Goal: Task Accomplishment & Management: Manage account settings

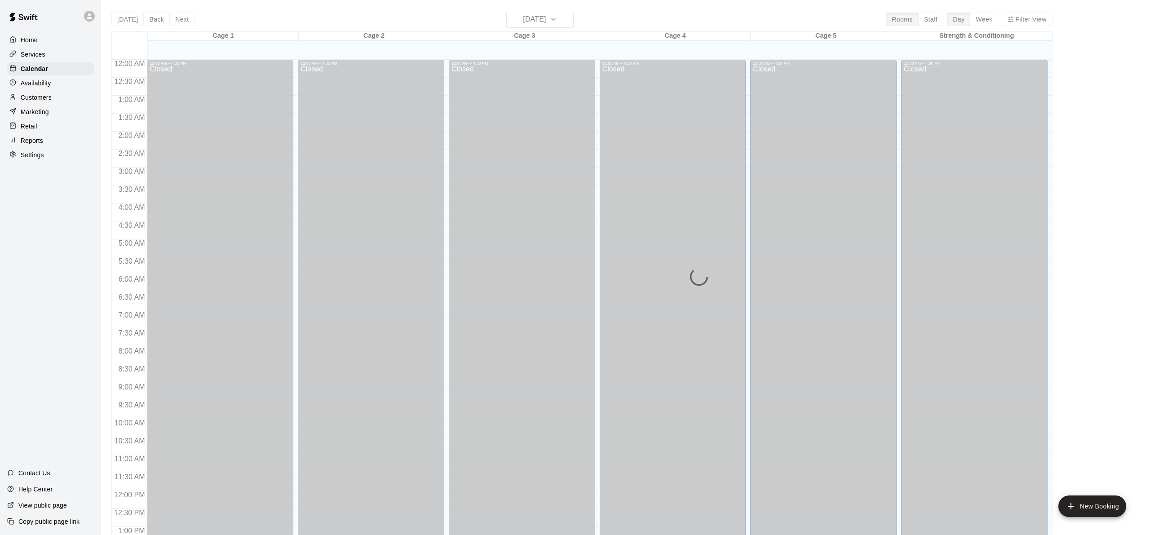
scroll to position [350, 0]
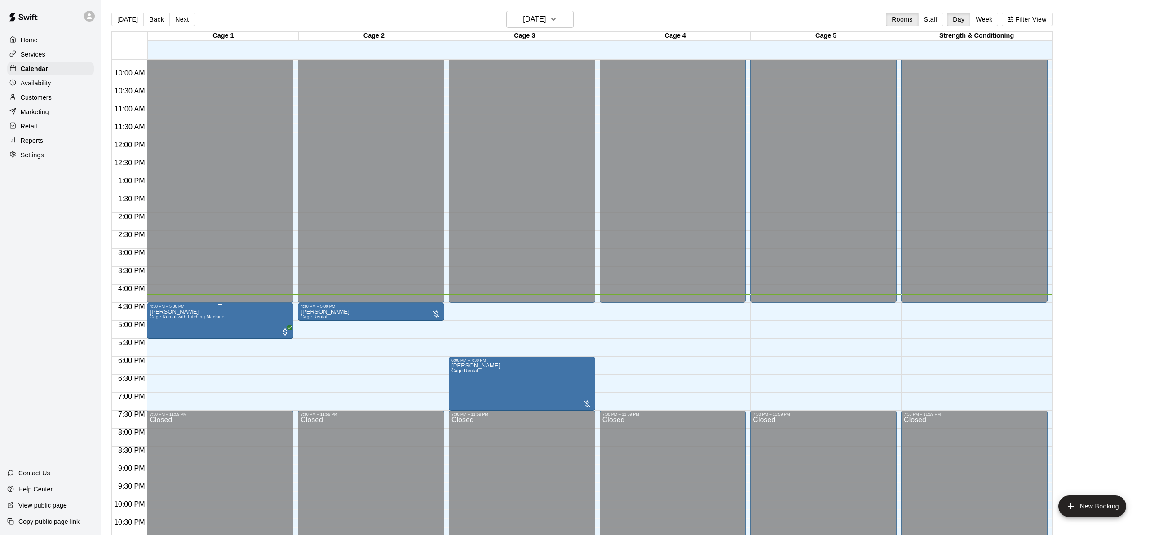
drag, startPoint x: 156, startPoint y: 343, endPoint x: 171, endPoint y: 332, distance: 18.3
click at [156, 343] on img "edit" at bounding box center [159, 339] width 10 height 10
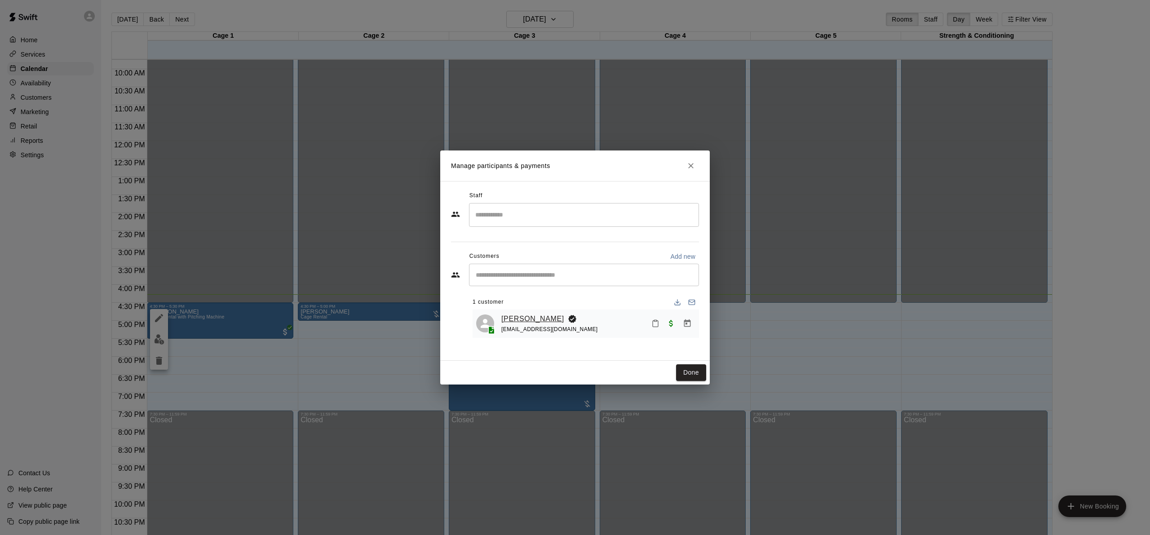
click at [518, 318] on link "[PERSON_NAME]" at bounding box center [532, 319] width 63 height 12
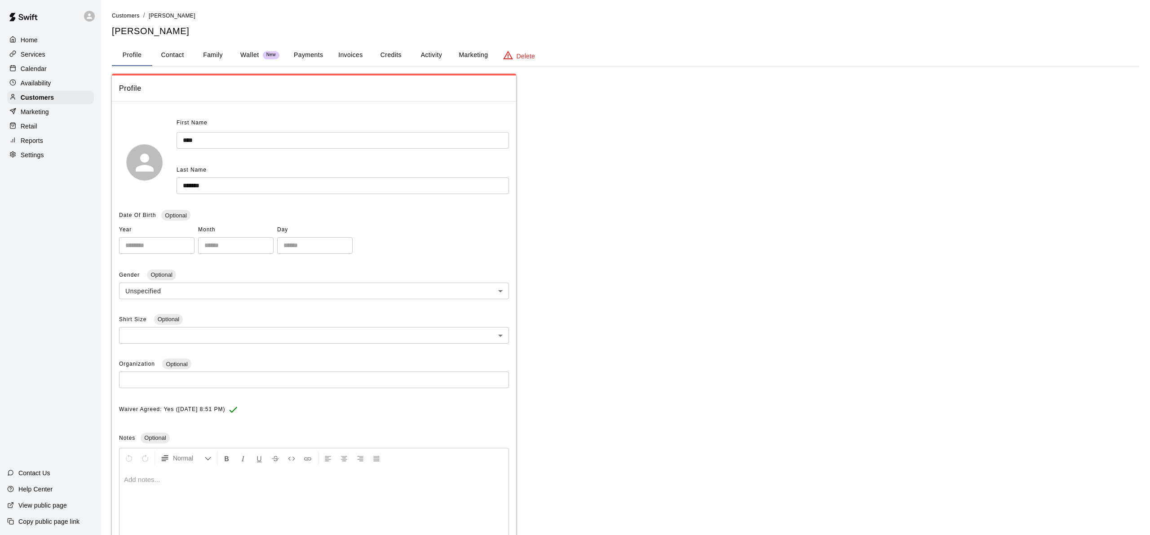
click at [222, 58] on button "Family" at bounding box center [213, 55] width 40 height 22
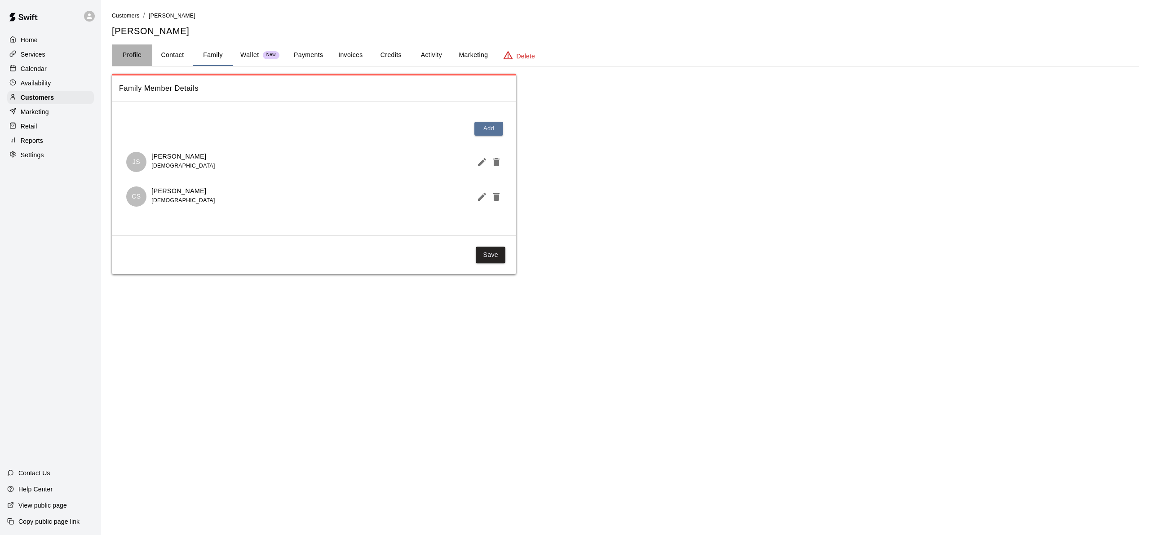
click at [134, 58] on button "Profile" at bounding box center [132, 55] width 40 height 22
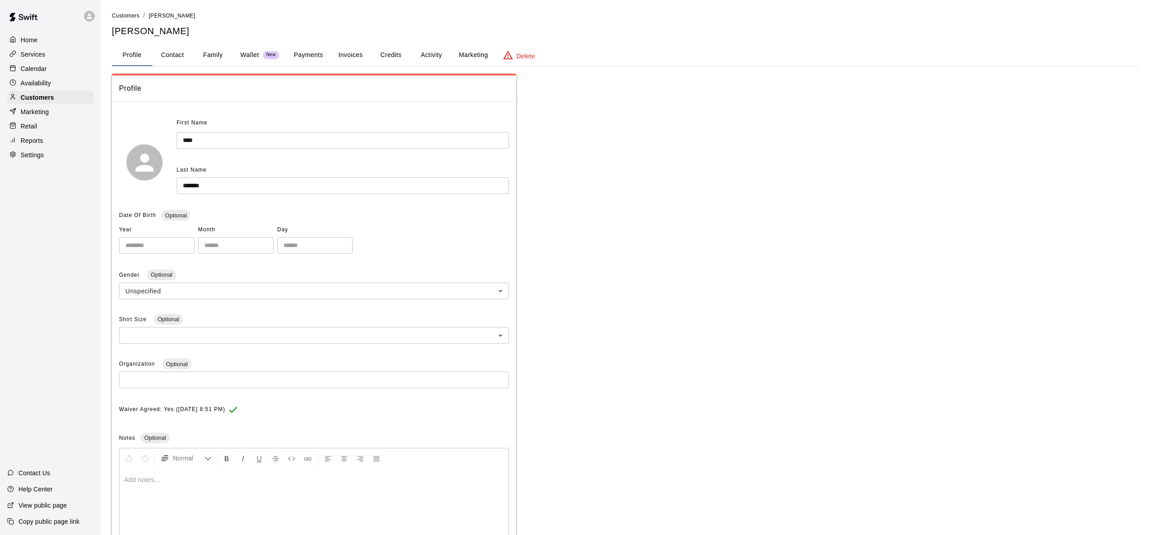
click at [134, 58] on button "Profile" at bounding box center [132, 55] width 40 height 22
click at [80, 73] on div "Calendar" at bounding box center [50, 68] width 87 height 13
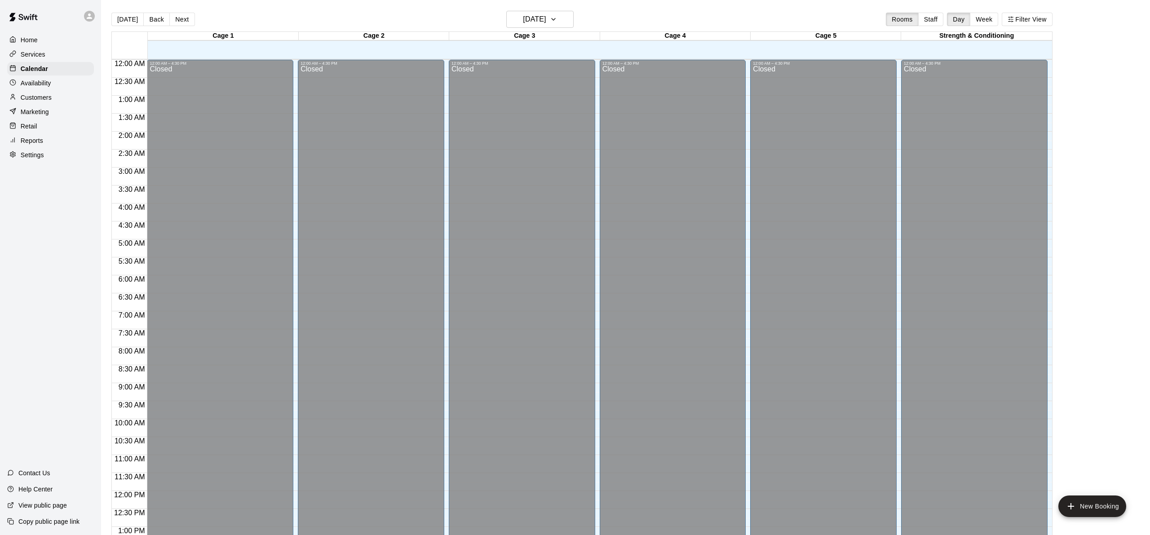
scroll to position [14, 0]
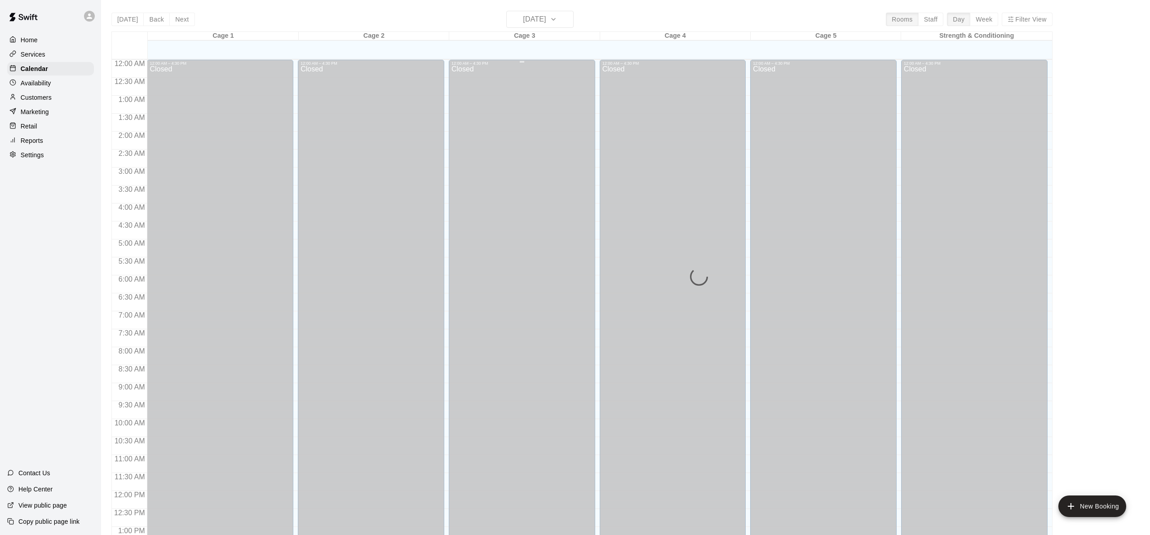
scroll to position [350, 0]
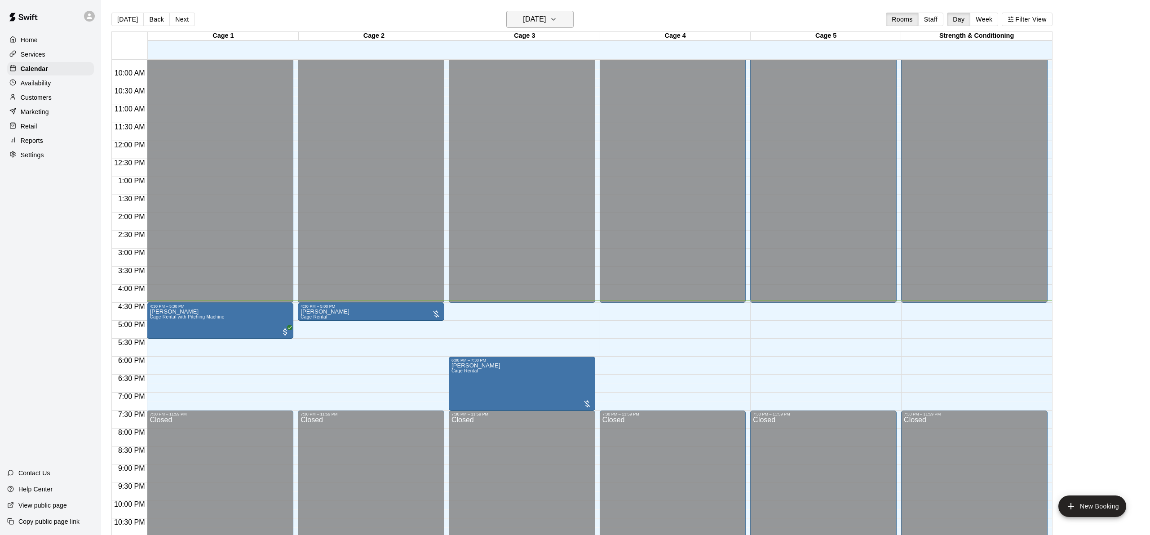
click at [523, 18] on h6 "[DATE]" at bounding box center [534, 19] width 23 height 13
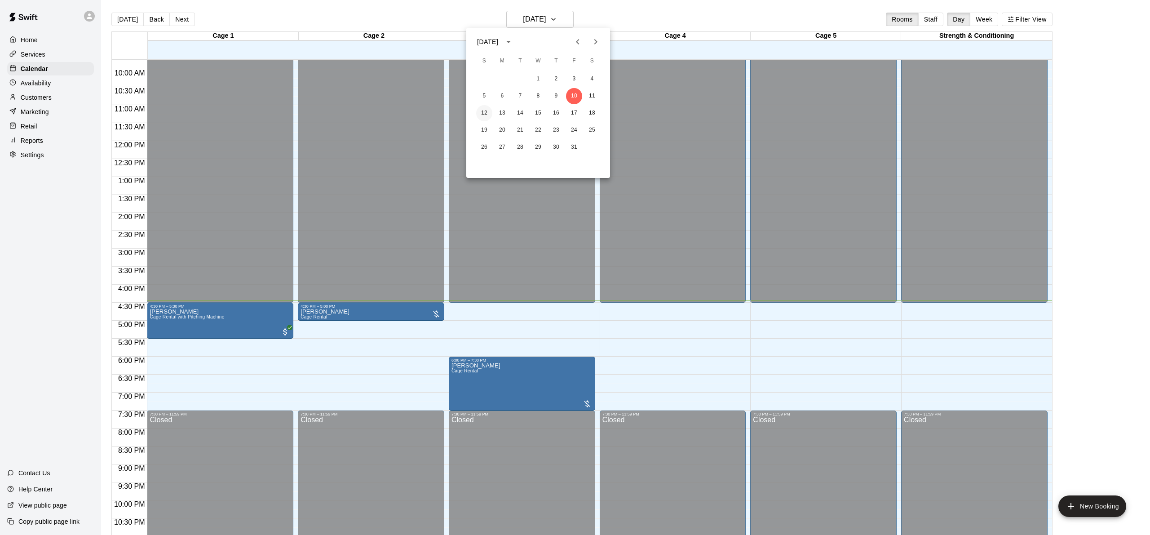
click at [486, 114] on button "12" at bounding box center [484, 113] width 16 height 16
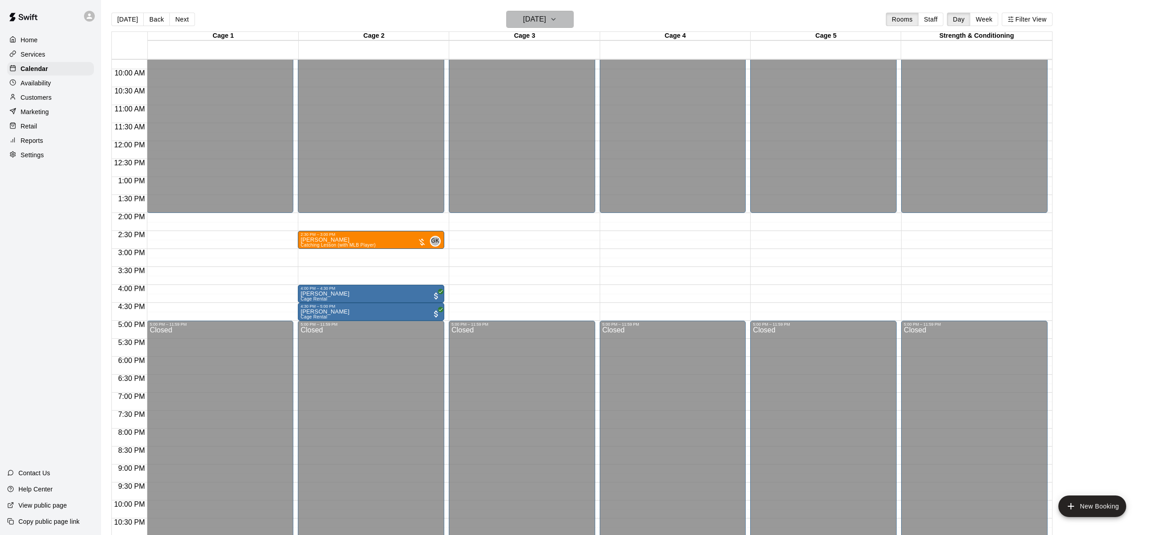
click at [521, 26] on button "Sunday Oct 12" at bounding box center [539, 19] width 67 height 17
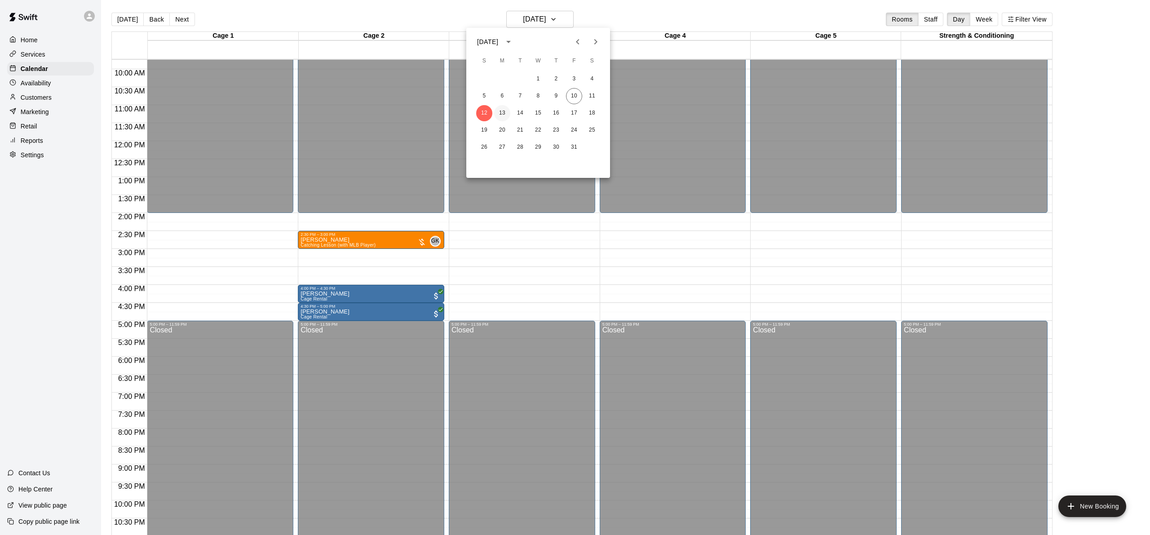
click at [509, 112] on button "13" at bounding box center [502, 113] width 16 height 16
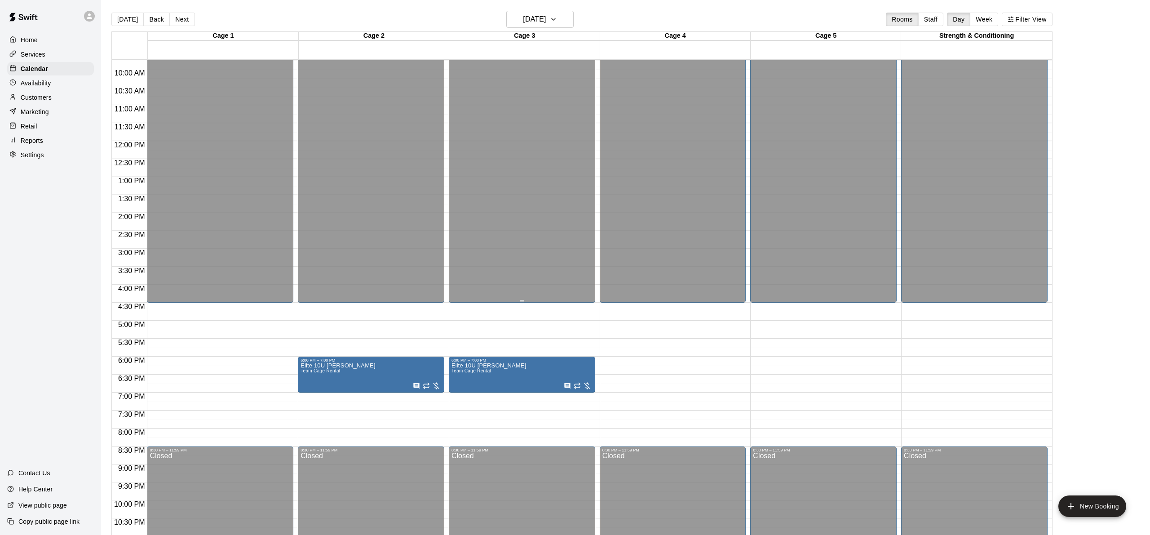
click at [508, 112] on div "Closed" at bounding box center [521, 11] width 141 height 590
click at [560, 19] on button "Monday Oct 13" at bounding box center [539, 19] width 67 height 17
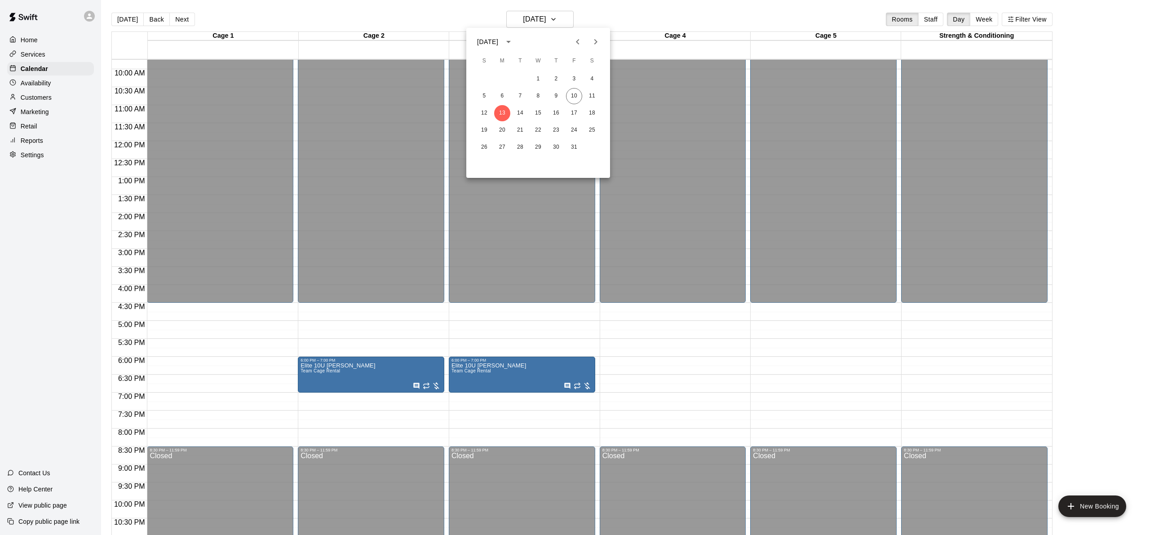
click at [375, 73] on div at bounding box center [575, 267] width 1150 height 535
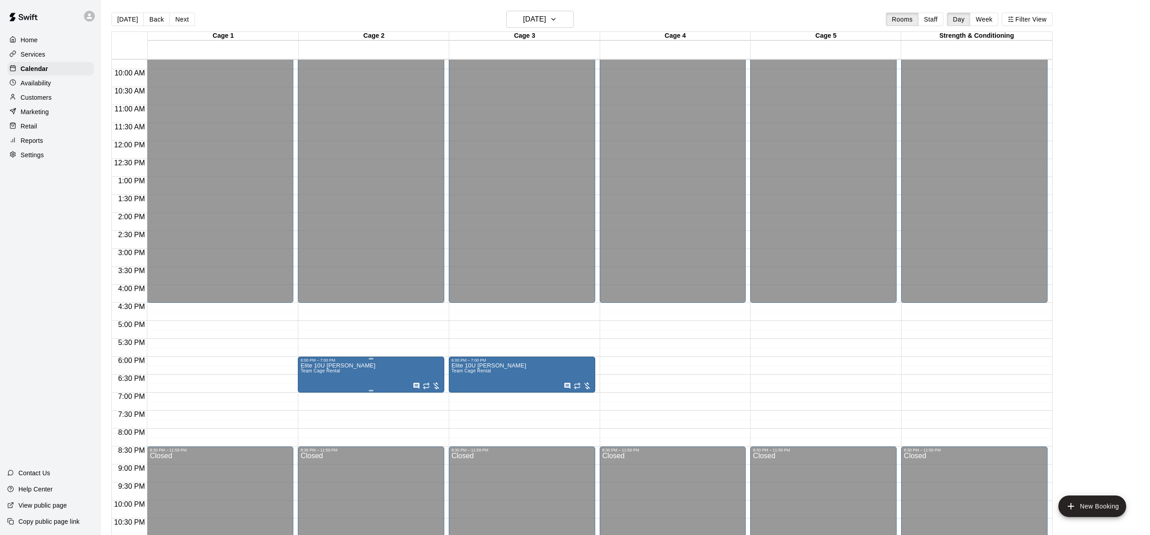
click at [428, 389] on icon "Recurring event" at bounding box center [426, 385] width 7 height 7
click at [424, 386] on button "edit" at bounding box center [432, 391] width 18 height 18
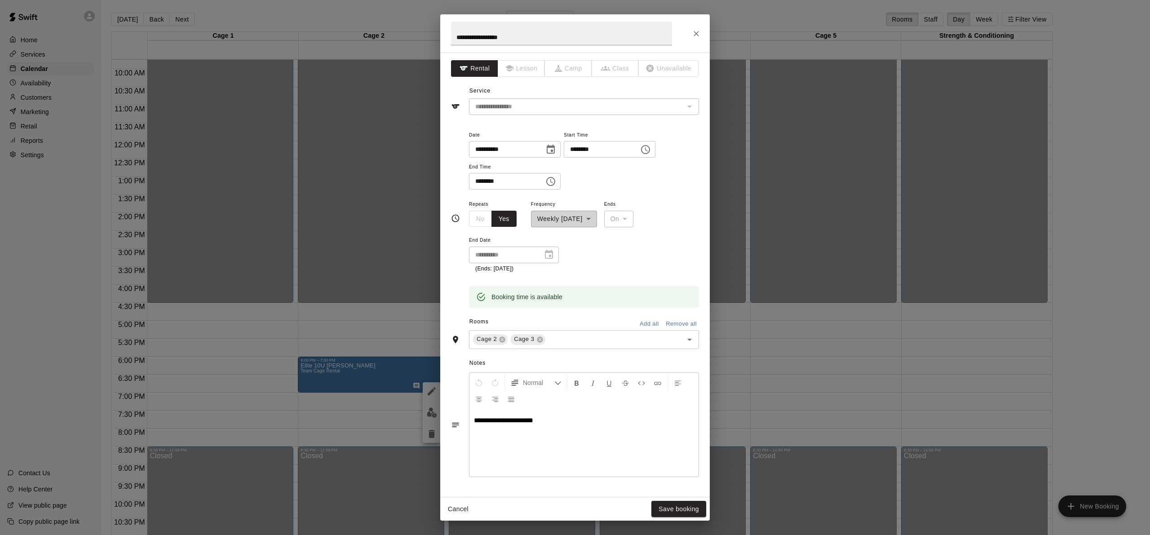
click at [420, 387] on div "**********" at bounding box center [575, 267] width 1150 height 535
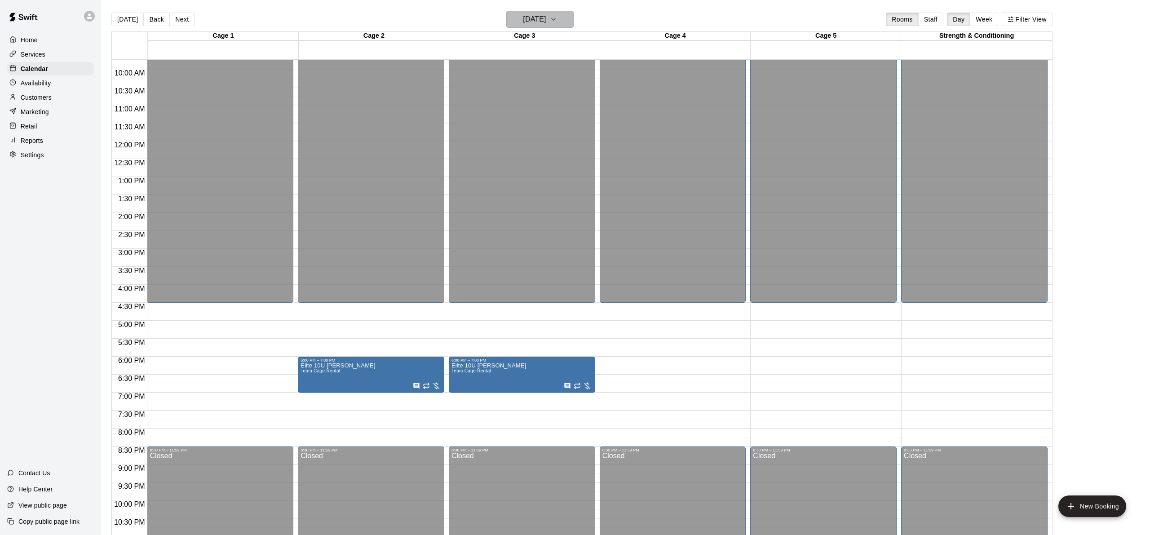
click at [546, 26] on button "Monday Oct 13" at bounding box center [539, 19] width 67 height 17
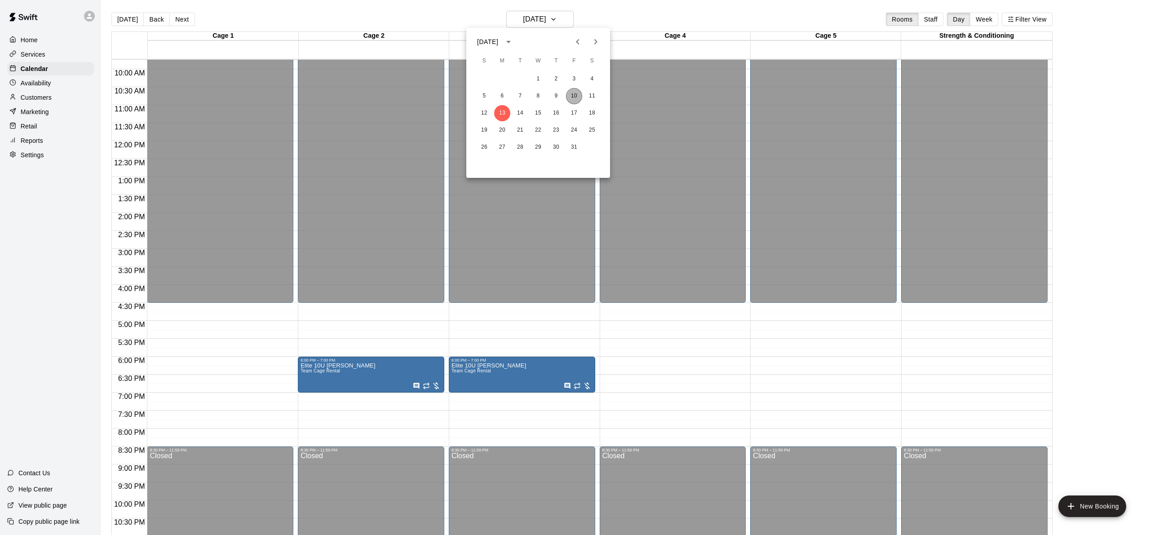
click at [575, 94] on button "10" at bounding box center [574, 96] width 16 height 16
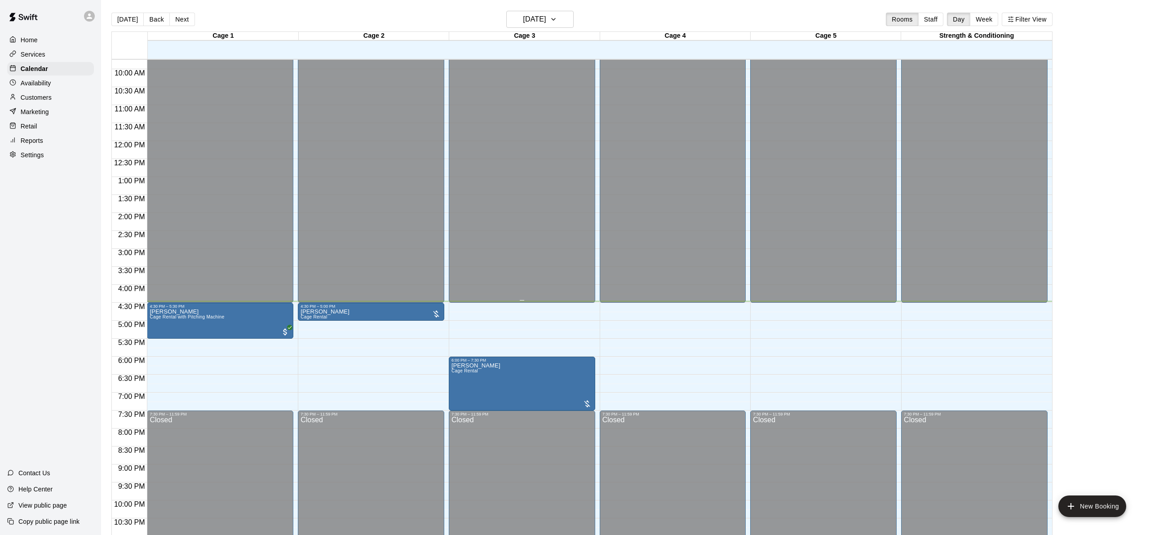
click at [577, 94] on div "Closed" at bounding box center [521, 11] width 141 height 590
click at [378, 355] on div at bounding box center [575, 267] width 1150 height 535
click at [369, 306] on div "4:30 PM – 5:00 PM" at bounding box center [371, 306] width 141 height 4
click at [314, 340] on button "edit" at bounding box center [310, 335] width 18 height 18
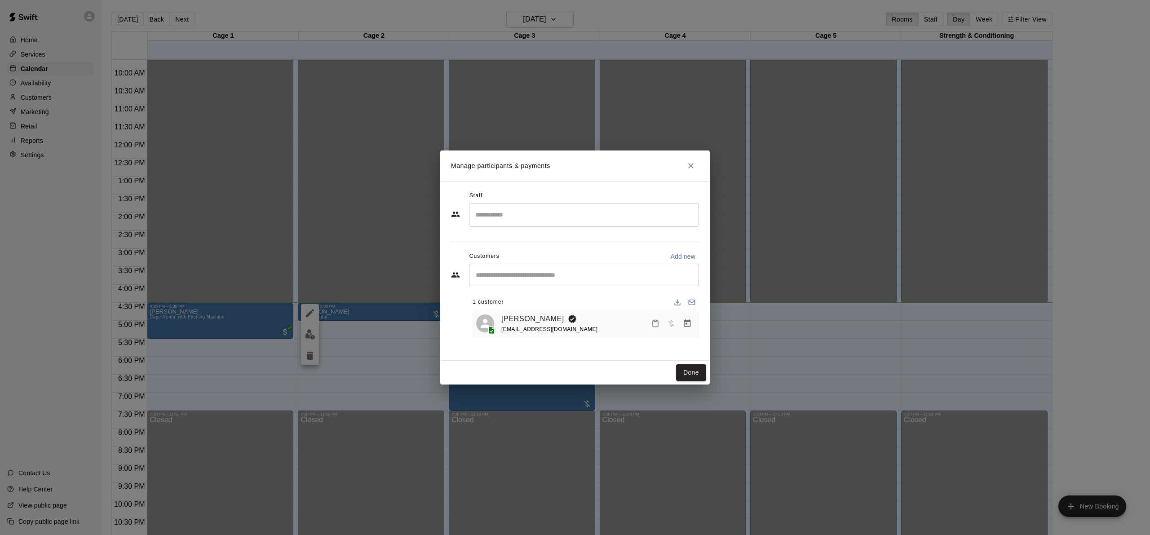
click at [345, 332] on div "Manage participants & payments Staff ​ Customers Add new ​ 1 customer Thomas Po…" at bounding box center [575, 267] width 1150 height 535
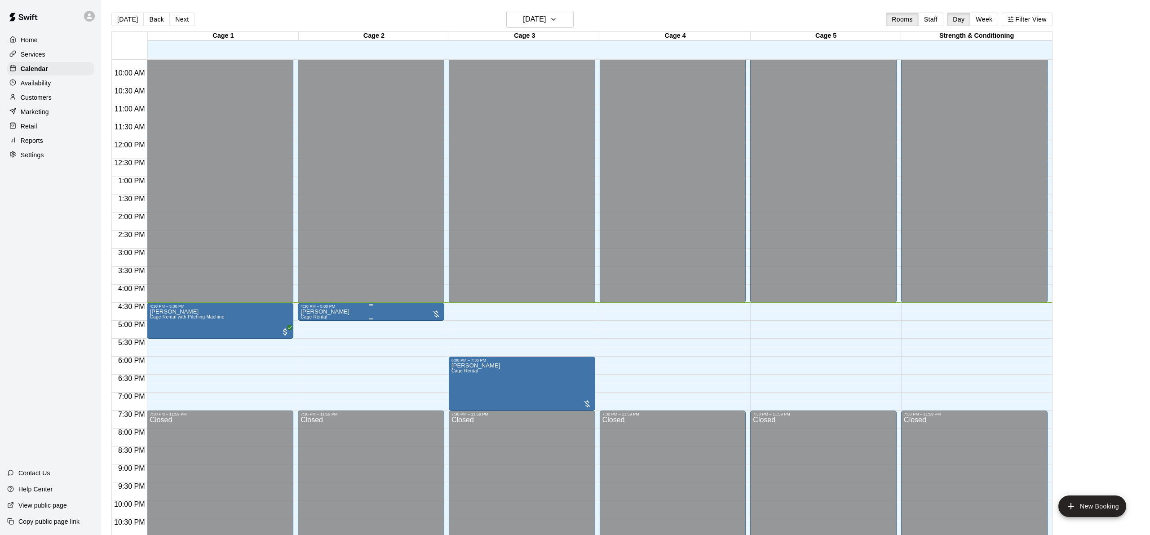
click at [331, 303] on div "4:30 PM – 5:00 PM Thomas Portaro Cage Rental" at bounding box center [371, 312] width 146 height 18
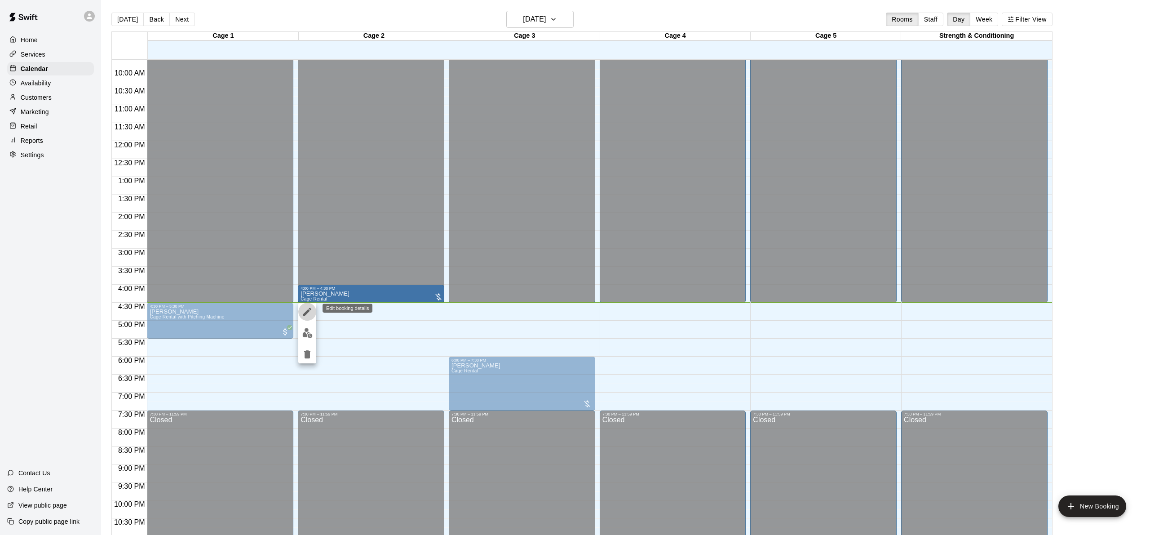
click at [305, 311] on icon "edit" at bounding box center [307, 312] width 8 height 8
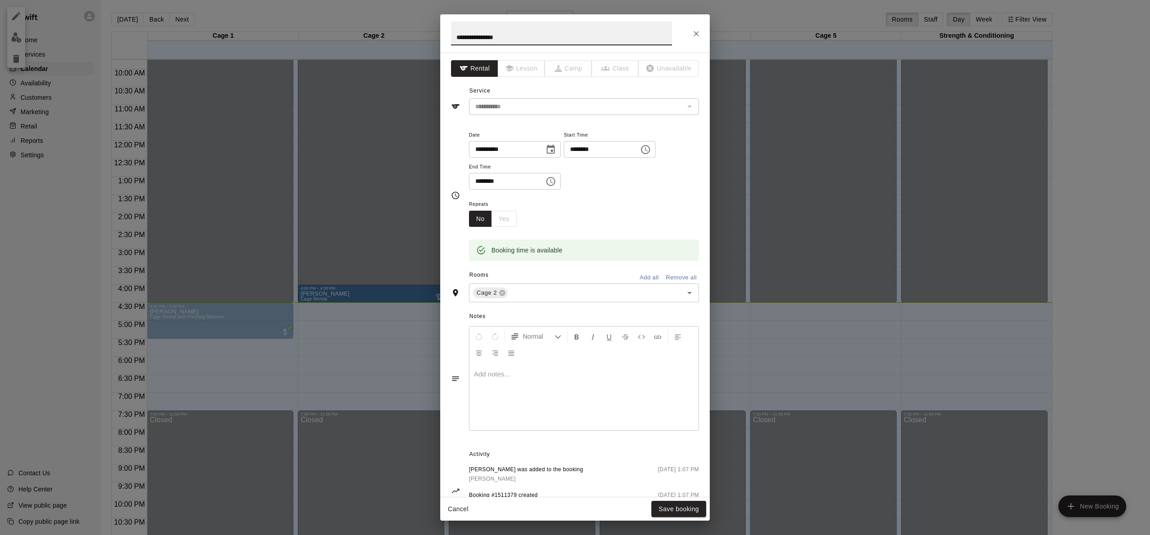
click at [515, 37] on input "**********" at bounding box center [561, 34] width 221 height 24
type input "**********"
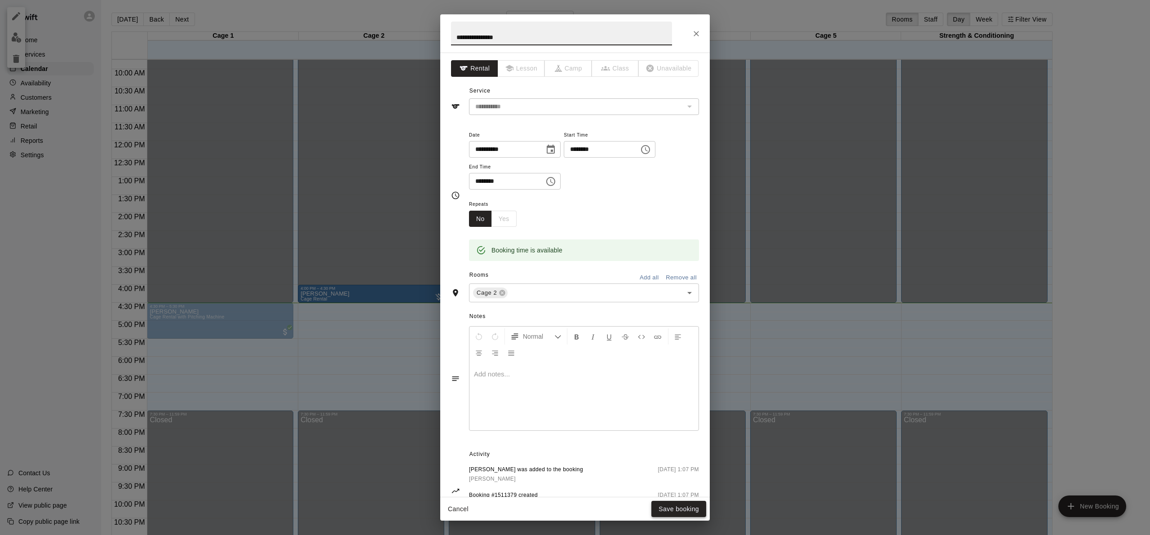
click at [661, 507] on button "Save booking" at bounding box center [678, 509] width 55 height 17
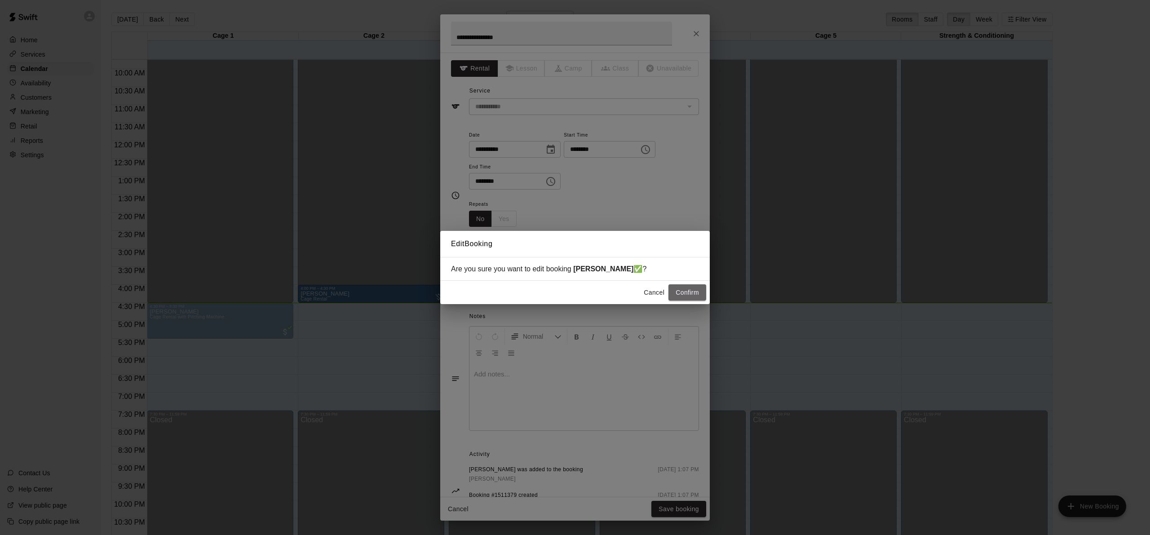
click at [678, 299] on button "Confirm" at bounding box center [687, 292] width 38 height 17
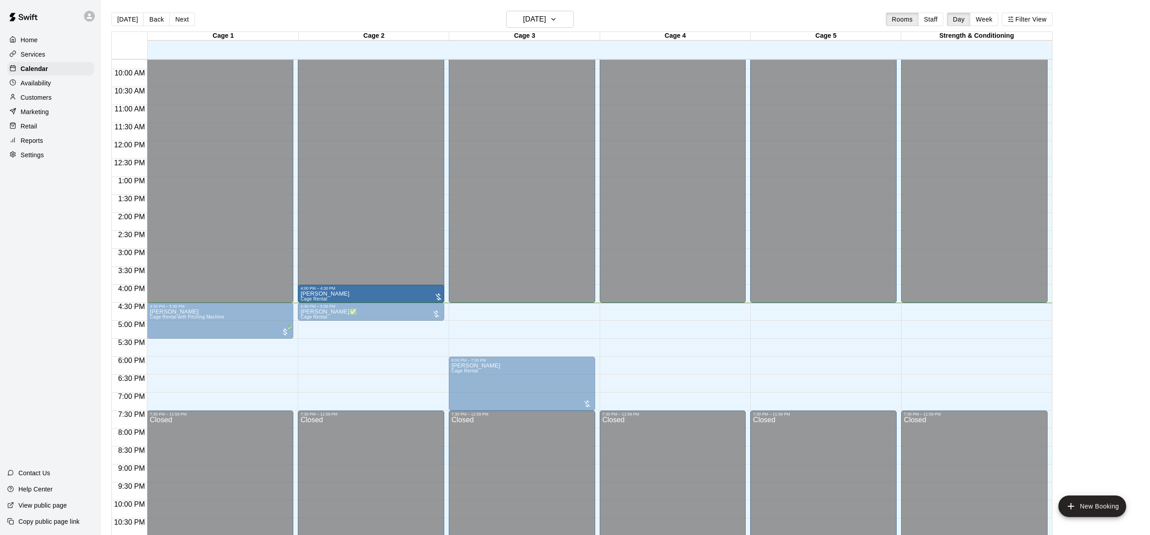
click at [678, 301] on div at bounding box center [672, 301] width 141 height 0
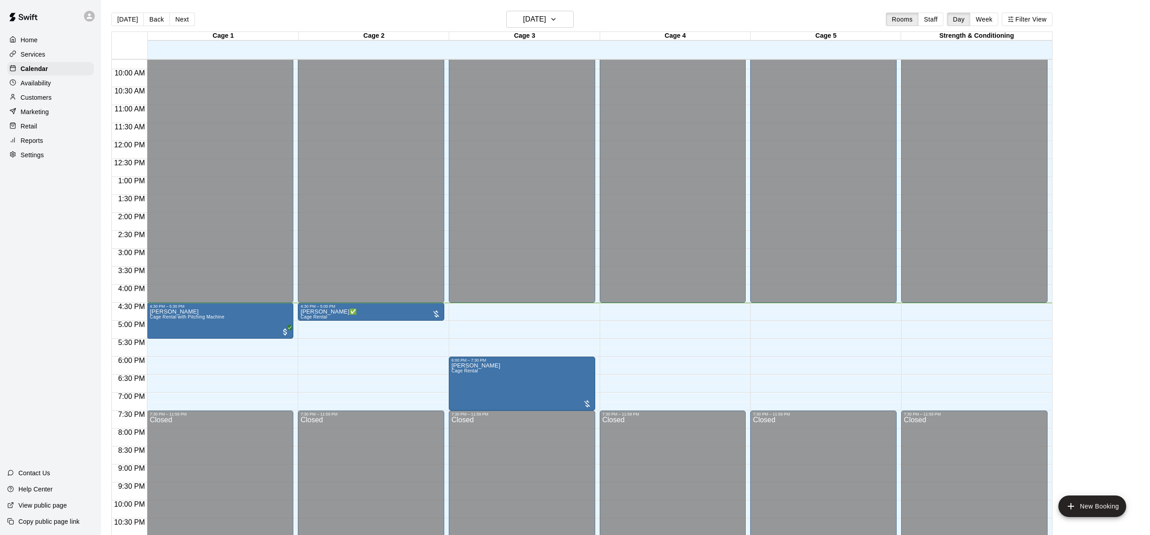
click at [363, 392] on div "12:00 AM – 4:30 PM Closed 4:30 PM – 5:00 PM Thomas Portaro✅ Cage Rental 7:30 PM…" at bounding box center [371, 141] width 146 height 863
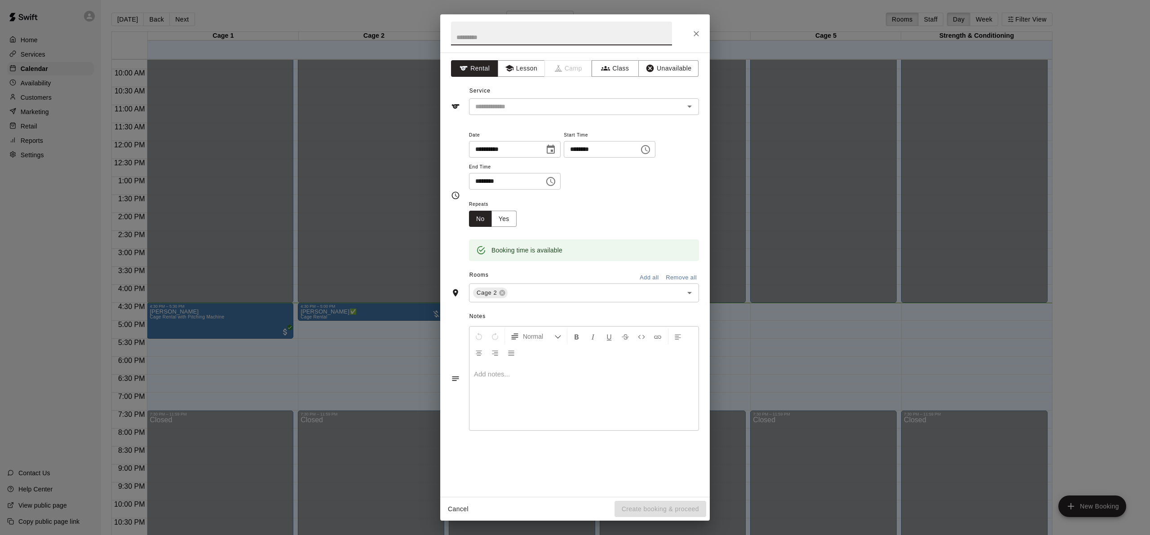
click at [320, 334] on div "**********" at bounding box center [575, 267] width 1150 height 535
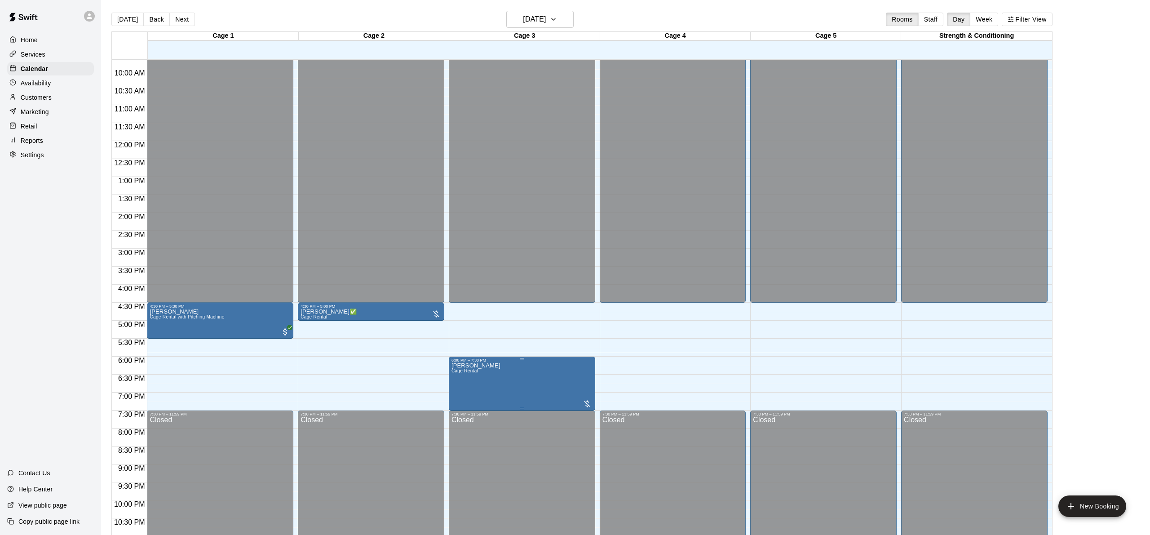
drag, startPoint x: 819, startPoint y: 284, endPoint x: 812, endPoint y: 284, distance: 6.8
click at [812, 284] on div at bounding box center [575, 267] width 1150 height 535
drag, startPoint x: 435, startPoint y: 378, endPoint x: 464, endPoint y: 379, distance: 28.3
click at [459, 378] on div "12:00 AM 12:30 AM 1:00 AM 1:30 AM 2:00 AM 2:30 AM 3:00 AM 3:30 AM 4:00 AM 4:30 …" at bounding box center [582, 302] width 940 height 487
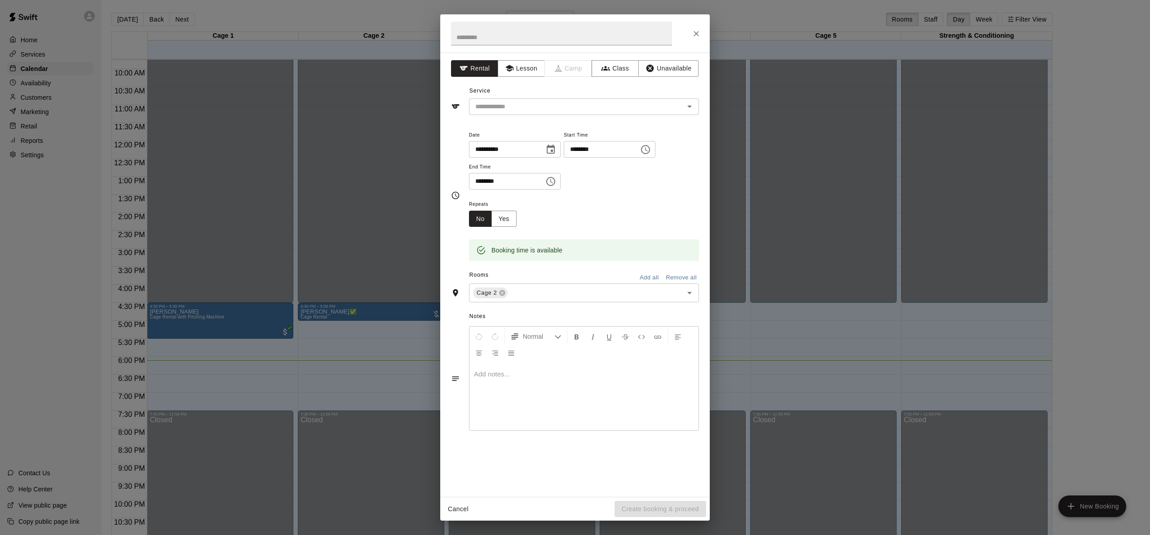
drag, startPoint x: 1030, startPoint y: 222, endPoint x: 960, endPoint y: 269, distance: 83.9
click at [1029, 222] on div "**********" at bounding box center [575, 267] width 1150 height 535
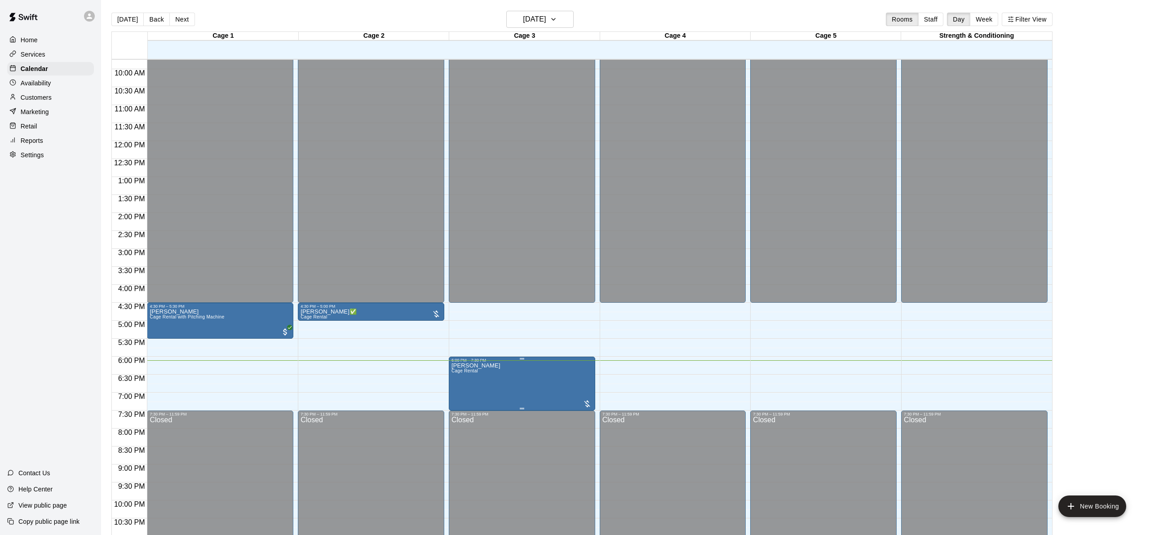
click at [460, 370] on icon "edit" at bounding box center [460, 372] width 8 height 8
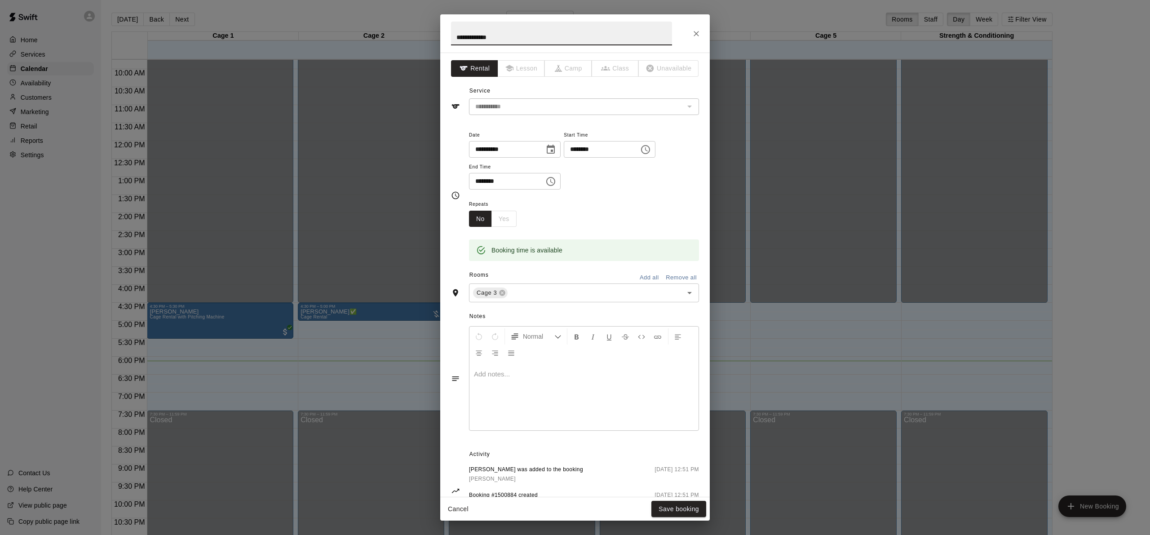
click at [500, 40] on input "**********" at bounding box center [561, 34] width 221 height 24
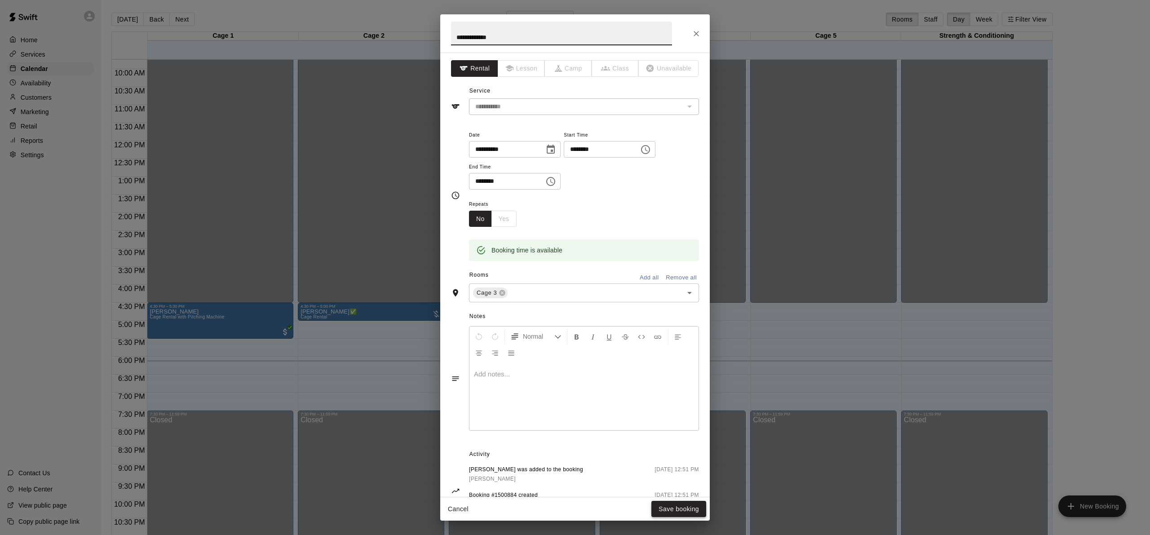
type input "**********"
click at [680, 509] on button "Save booking" at bounding box center [678, 509] width 55 height 17
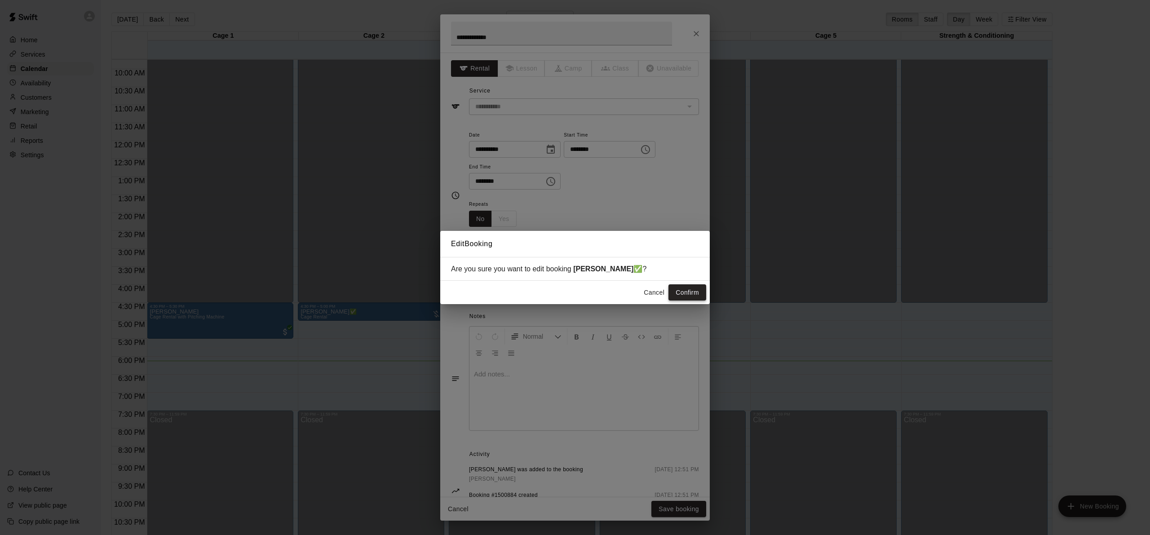
click at [685, 292] on button "Confirm" at bounding box center [687, 292] width 38 height 17
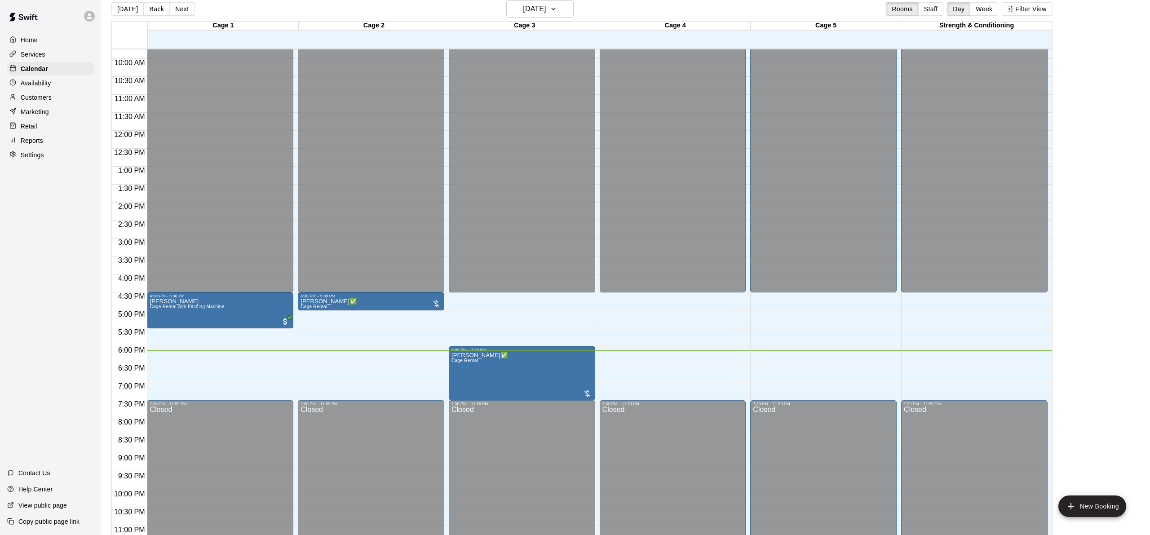
scroll to position [10, 0]
